Goal: Find specific page/section: Find specific page/section

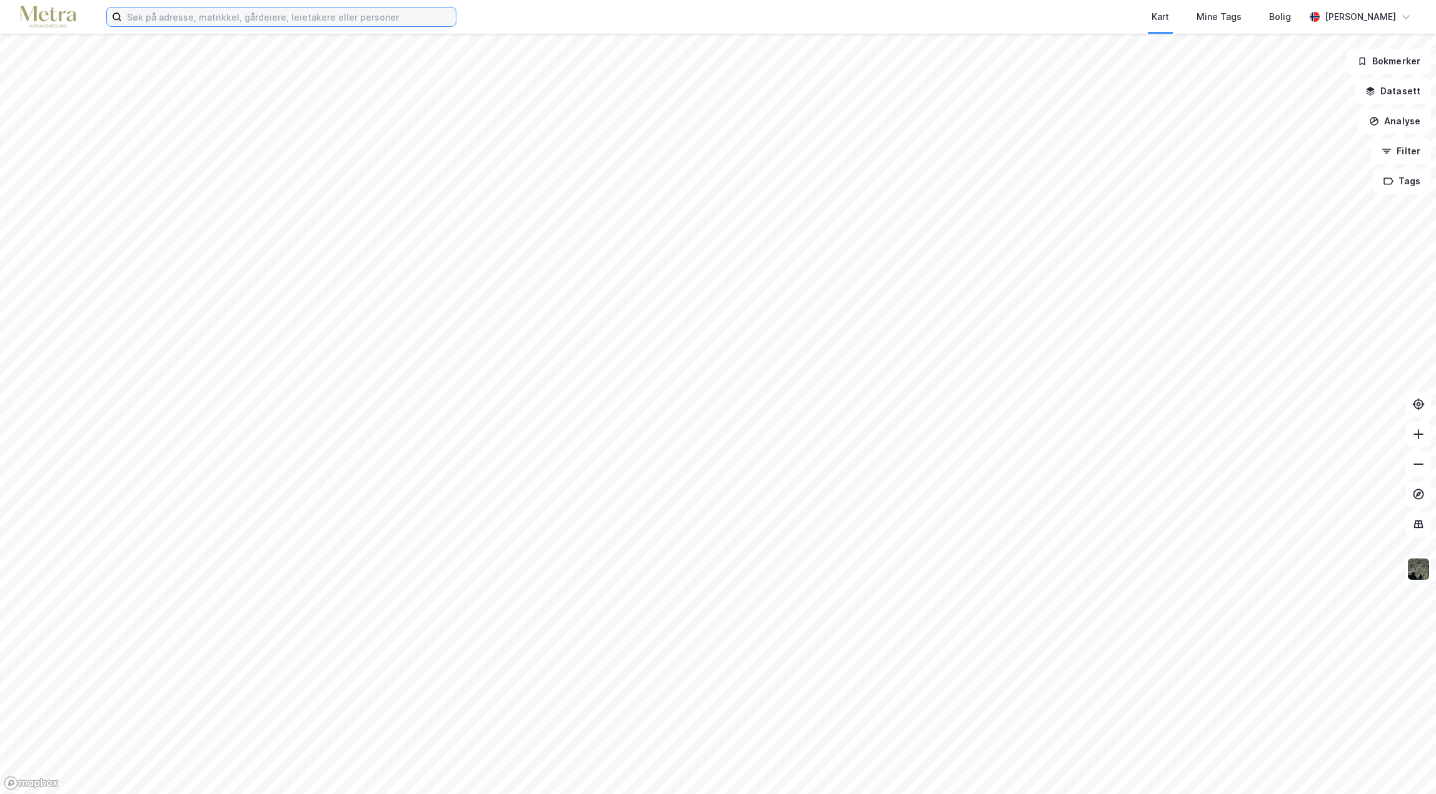
click at [169, 22] on input at bounding box center [289, 16] width 334 height 19
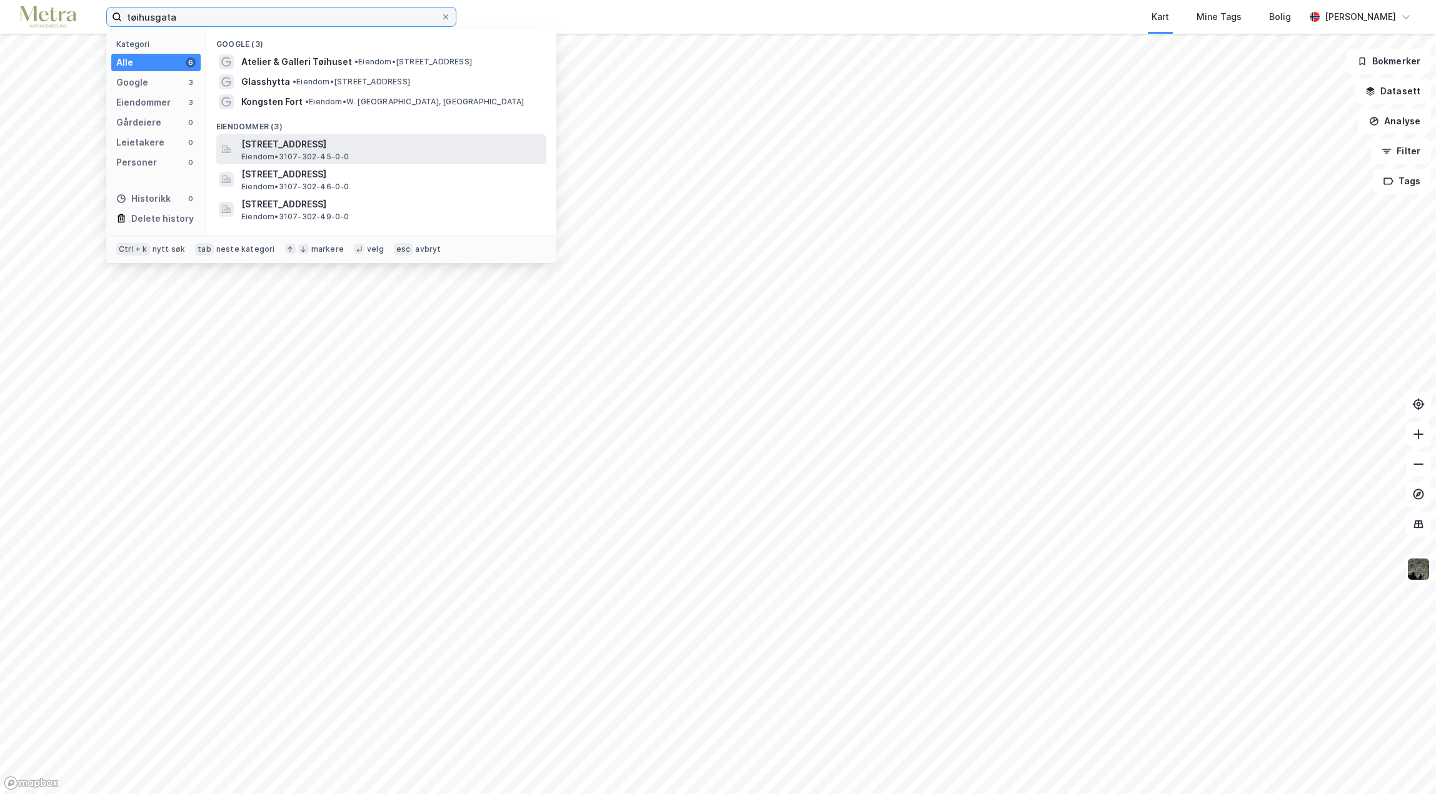
type input "tøihusgata"
click at [348, 138] on span "[STREET_ADDRESS]" at bounding box center [391, 144] width 300 height 15
